Goal: Task Accomplishment & Management: Manage account settings

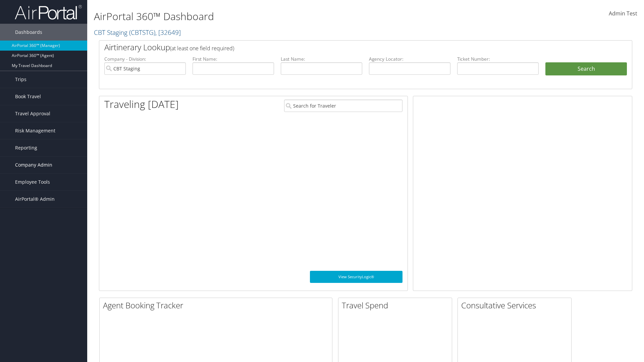
click at [44, 165] on span "Company Admin" at bounding box center [33, 165] width 37 height 17
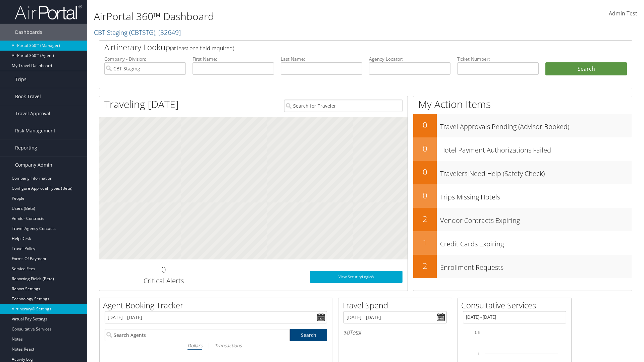
click at [44, 309] on link "Airtinerary® Settings" at bounding box center [43, 309] width 87 height 10
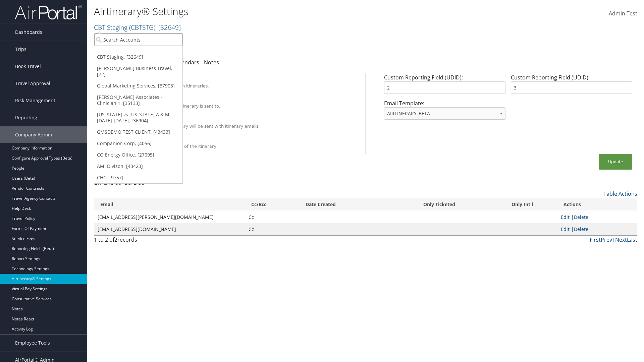
click at [138, 40] on input "search" at bounding box center [138, 40] width 88 height 12
type input "GMSDEMO Test"
click at [157, 52] on div "GMSDEMO TEST CLIENT (GMSDEMOCHILDR), [43433]" at bounding box center [157, 52] width 132 height 6
